Goal: Information Seeking & Learning: Learn about a topic

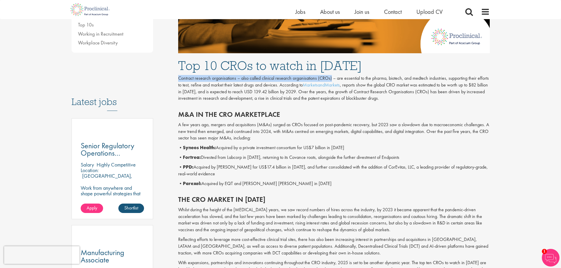
drag, startPoint x: 179, startPoint y: 78, endPoint x: 331, endPoint y: 79, distance: 152.3
click at [331, 79] on p "Contract research organisations – also called clinical research organisations (…" at bounding box center [334, 88] width 312 height 27
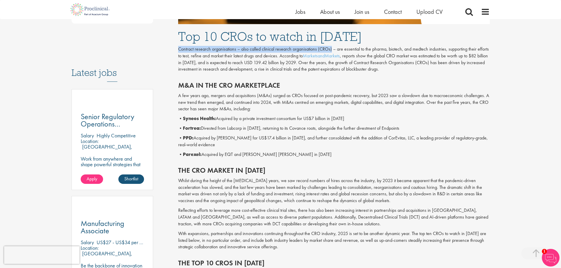
scroll to position [265, 0]
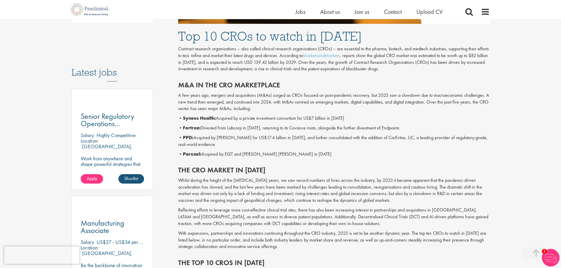
click at [395, 88] on h2 "M&A in the CRO marketplace" at bounding box center [334, 85] width 312 height 8
click at [265, 68] on p "Contract research organisations – also called clinical research organisations (…" at bounding box center [334, 59] width 312 height 27
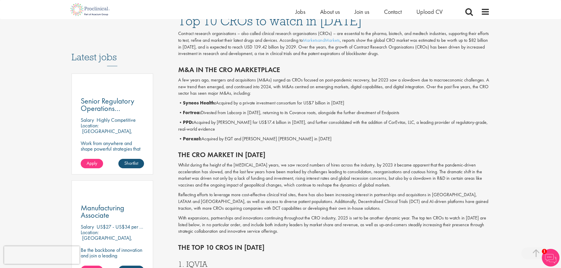
scroll to position [295, 0]
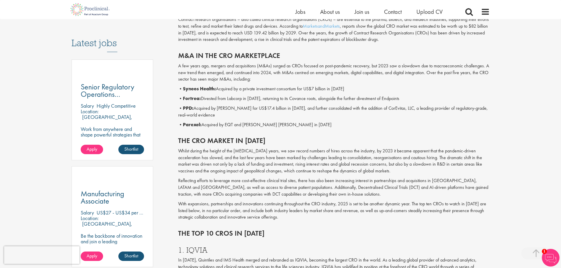
click at [187, 90] on b "Syneos Health:" at bounding box center [199, 89] width 33 height 6
click at [236, 108] on p "• PPD: Acquired by [PERSON_NAME] for US$17.4 billion in [DATE], and further con…" at bounding box center [334, 112] width 312 height 14
click at [188, 95] on b "Fortrea:" at bounding box center [192, 98] width 18 height 6
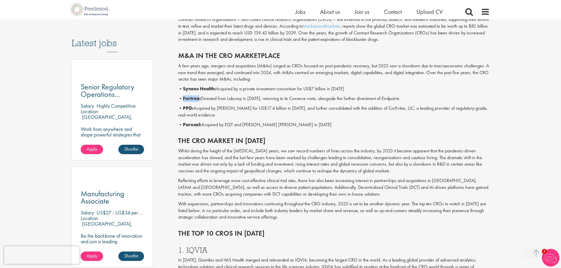
click at [188, 95] on div "M&A in the CRO marketplace A few years ago, mergers and acquisitions (M&As) sur…" at bounding box center [334, 88] width 321 height 85
click at [225, 113] on p "• PPD: Acquired by [PERSON_NAME] for US$17.4 billion in [DATE], and further con…" at bounding box center [334, 112] width 312 height 14
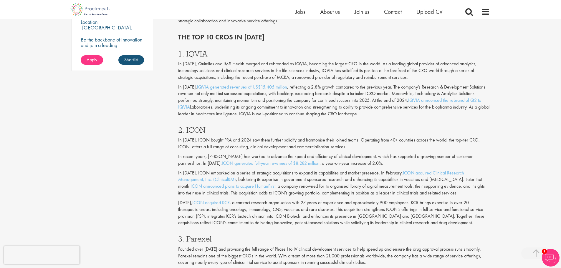
scroll to position [501, 0]
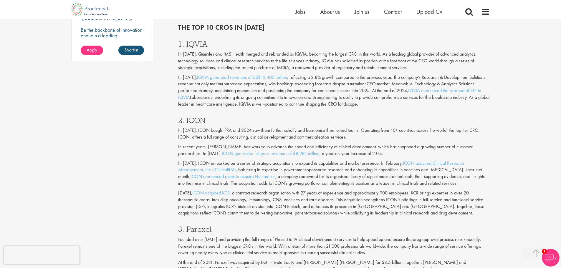
click at [195, 47] on h3 "1. IQVIA" at bounding box center [334, 44] width 312 height 8
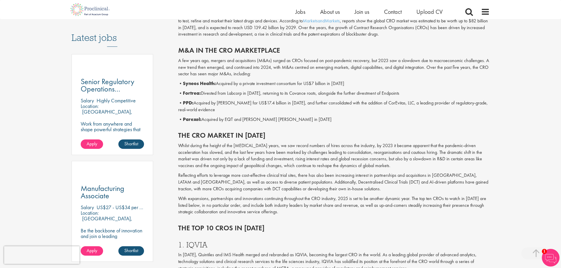
scroll to position [206, 0]
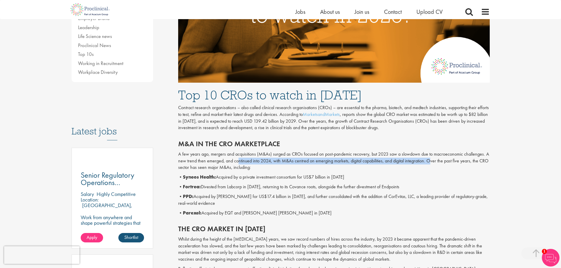
drag, startPoint x: 237, startPoint y: 159, endPoint x: 430, endPoint y: 161, distance: 192.4
click at [430, 161] on p "A few years ago, mergers and acquisitions (M&As) surged as CROs focused on post…" at bounding box center [334, 161] width 312 height 20
click at [277, 164] on p "A few years ago, mergers and acquisitions (M&As) surged as CROs focused on post…" at bounding box center [334, 161] width 312 height 20
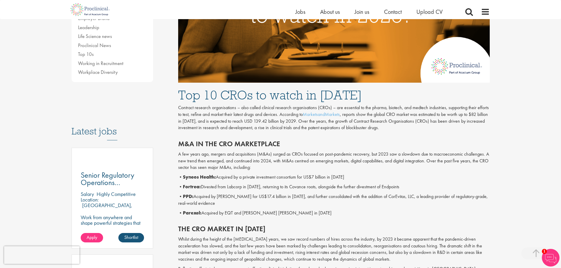
scroll to position [236, 0]
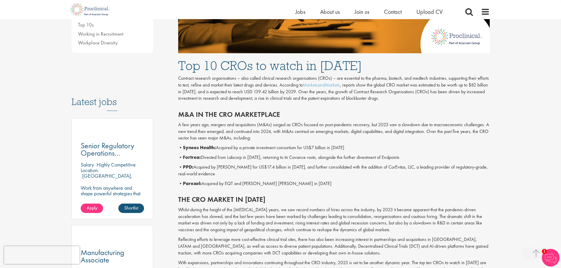
click at [267, 169] on p "• PPD: Acquired by [PERSON_NAME] for US$17.4 billion in [DATE], and further con…" at bounding box center [334, 171] width 312 height 14
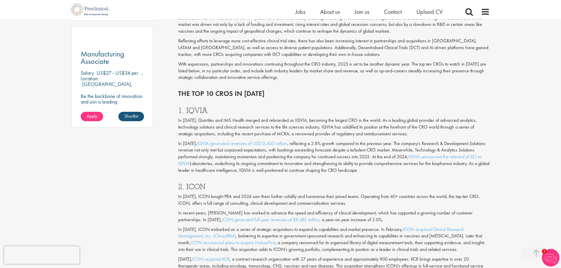
scroll to position [442, 0]
